Goal: Information Seeking & Learning: Learn about a topic

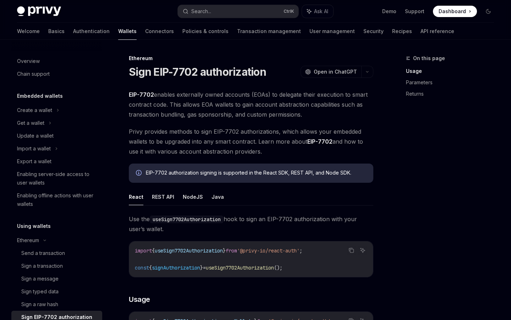
scroll to position [137, 0]
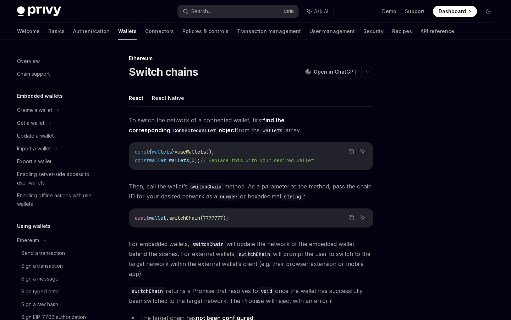
scroll to position [150, 0]
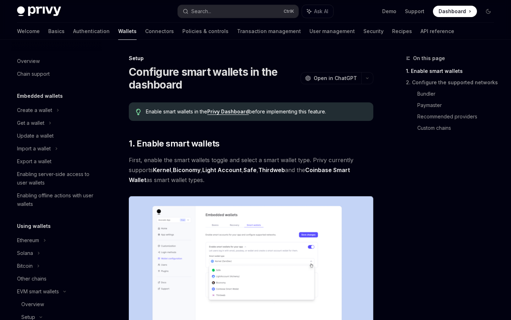
scroll to position [150, 0]
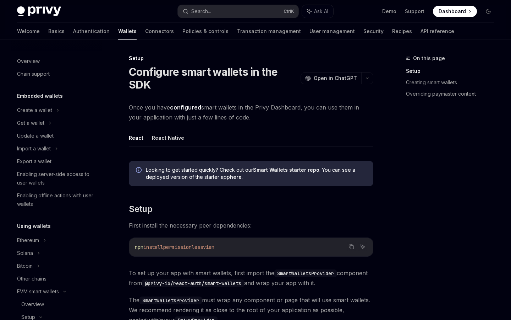
scroll to position [163, 0]
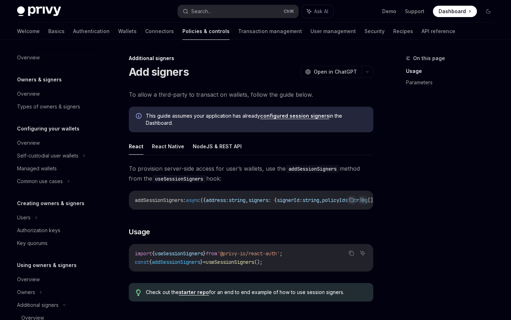
scroll to position [176, 0]
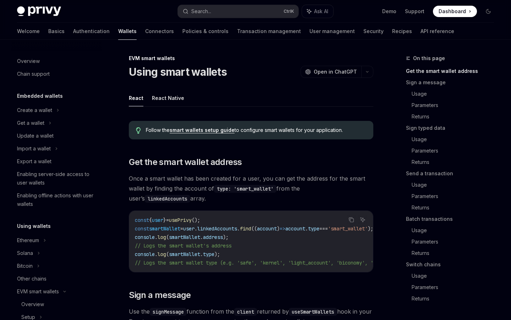
scroll to position [150, 0]
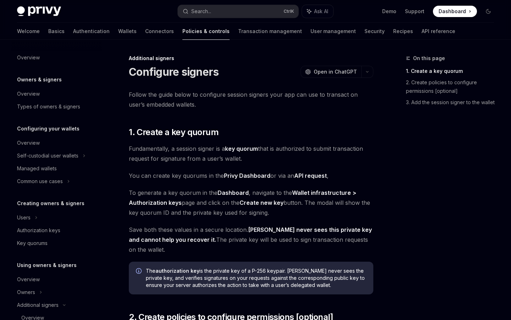
scroll to position [163, 0]
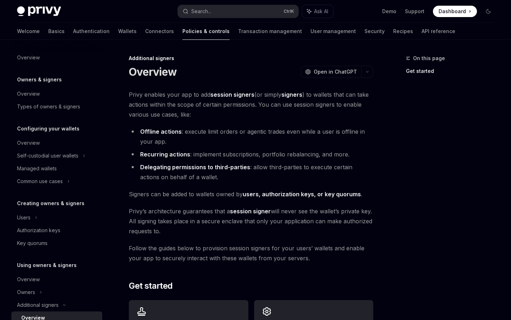
scroll to position [138, 0]
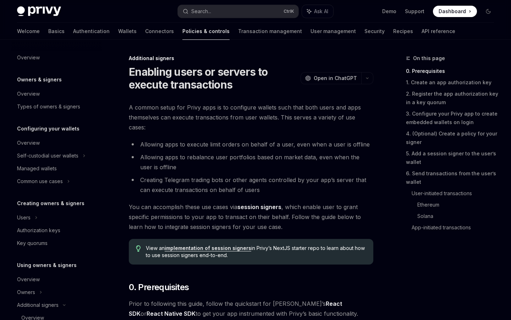
scroll to position [151, 0]
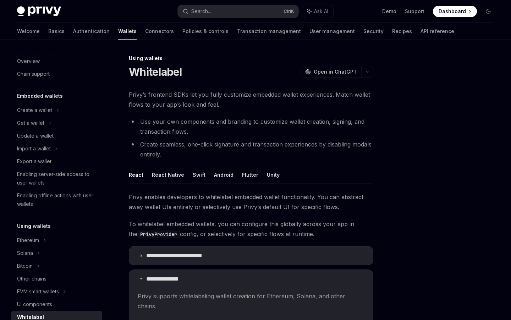
scroll to position [137, 0]
